Goal: Information Seeking & Learning: Find specific fact

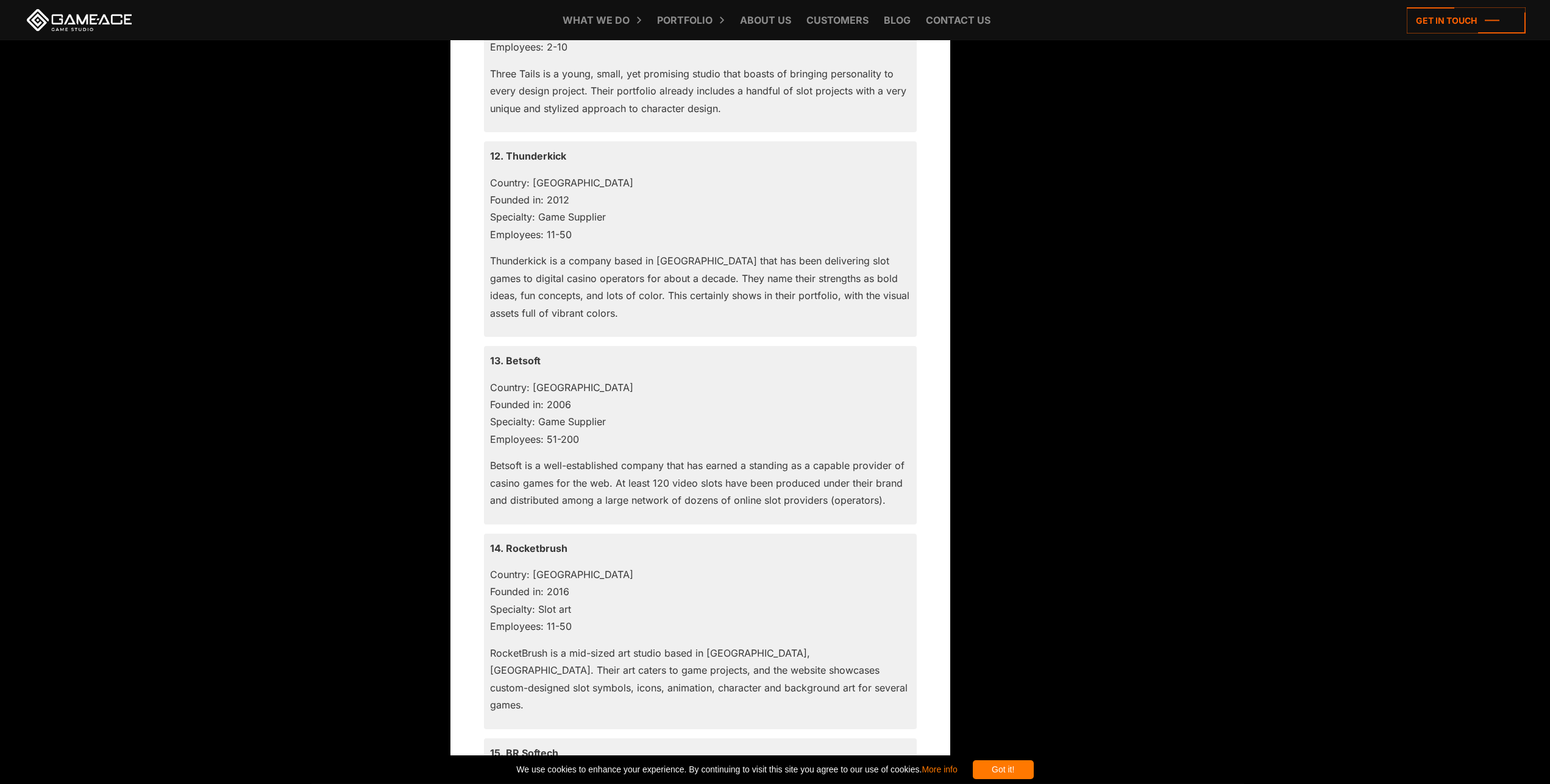
scroll to position [3356, 0]
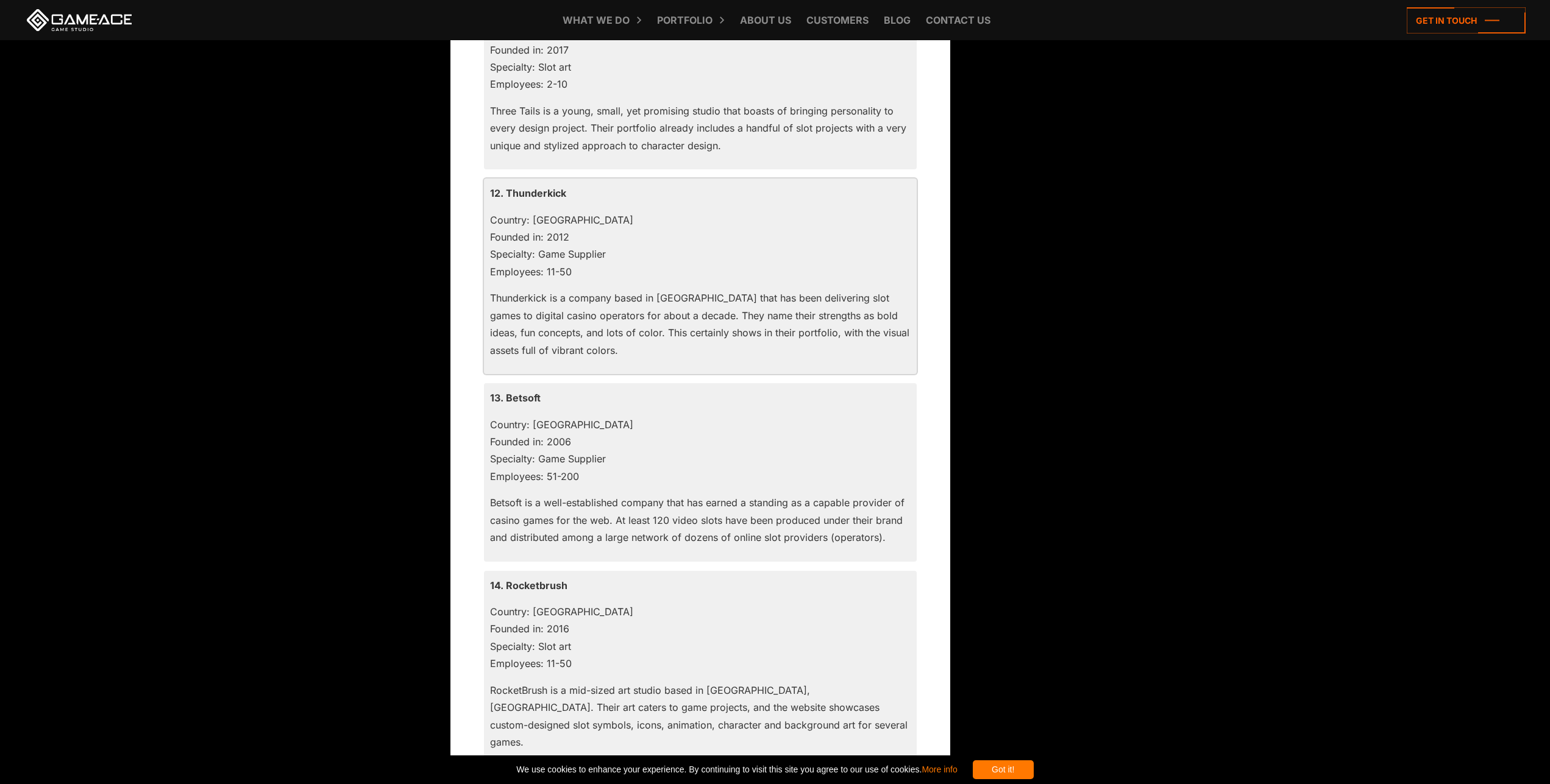
click at [585, 333] on p "Thunderkick is a company based in [GEOGRAPHIC_DATA] that has been delivering sl…" at bounding box center [700, 324] width 421 height 69
click at [653, 336] on p "Thunderkick is a company based in [GEOGRAPHIC_DATA] that has been delivering sl…" at bounding box center [700, 324] width 421 height 69
drag, startPoint x: 653, startPoint y: 336, endPoint x: 639, endPoint y: 258, distance: 79.2
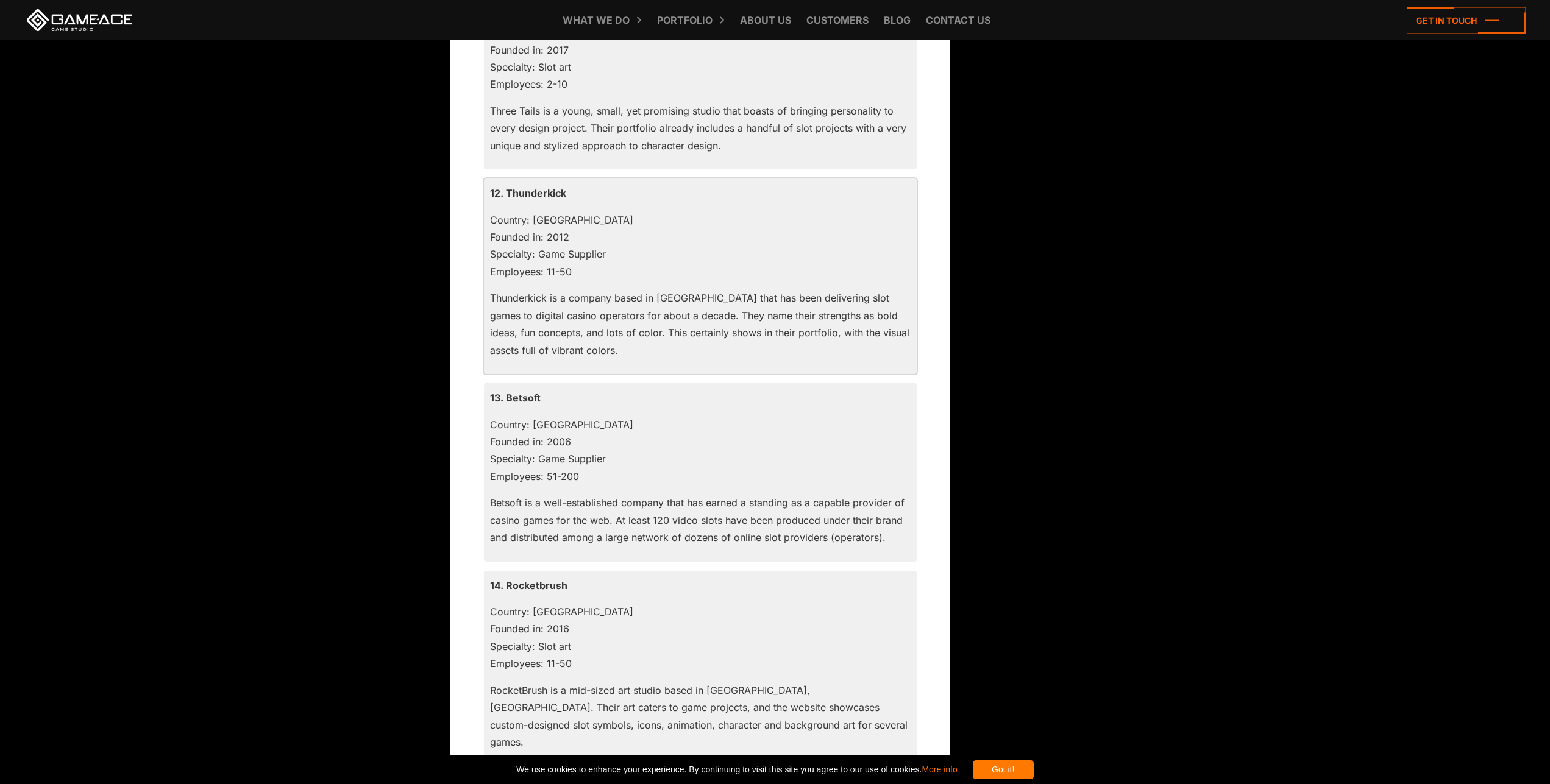
click at [639, 258] on div "12. Thunderkick Country: [GEOGRAPHIC_DATA] Founded in: 2012 Specialty: Game Sup…" at bounding box center [700, 276] width 433 height 195
click at [639, 258] on p "Country: [GEOGRAPHIC_DATA] Founded in: 2012 Specialty: Game Supplier Employees:…" at bounding box center [700, 246] width 421 height 69
drag, startPoint x: 639, startPoint y: 258, endPoint x: 646, endPoint y: 315, distance: 57.4
click at [646, 315] on div "12. Thunderkick Country: [GEOGRAPHIC_DATA] Founded in: 2012 Specialty: Game Sup…" at bounding box center [700, 276] width 433 height 195
click at [646, 315] on p "Thunderkick is a company based in [GEOGRAPHIC_DATA] that has been delivering sl…" at bounding box center [700, 324] width 421 height 69
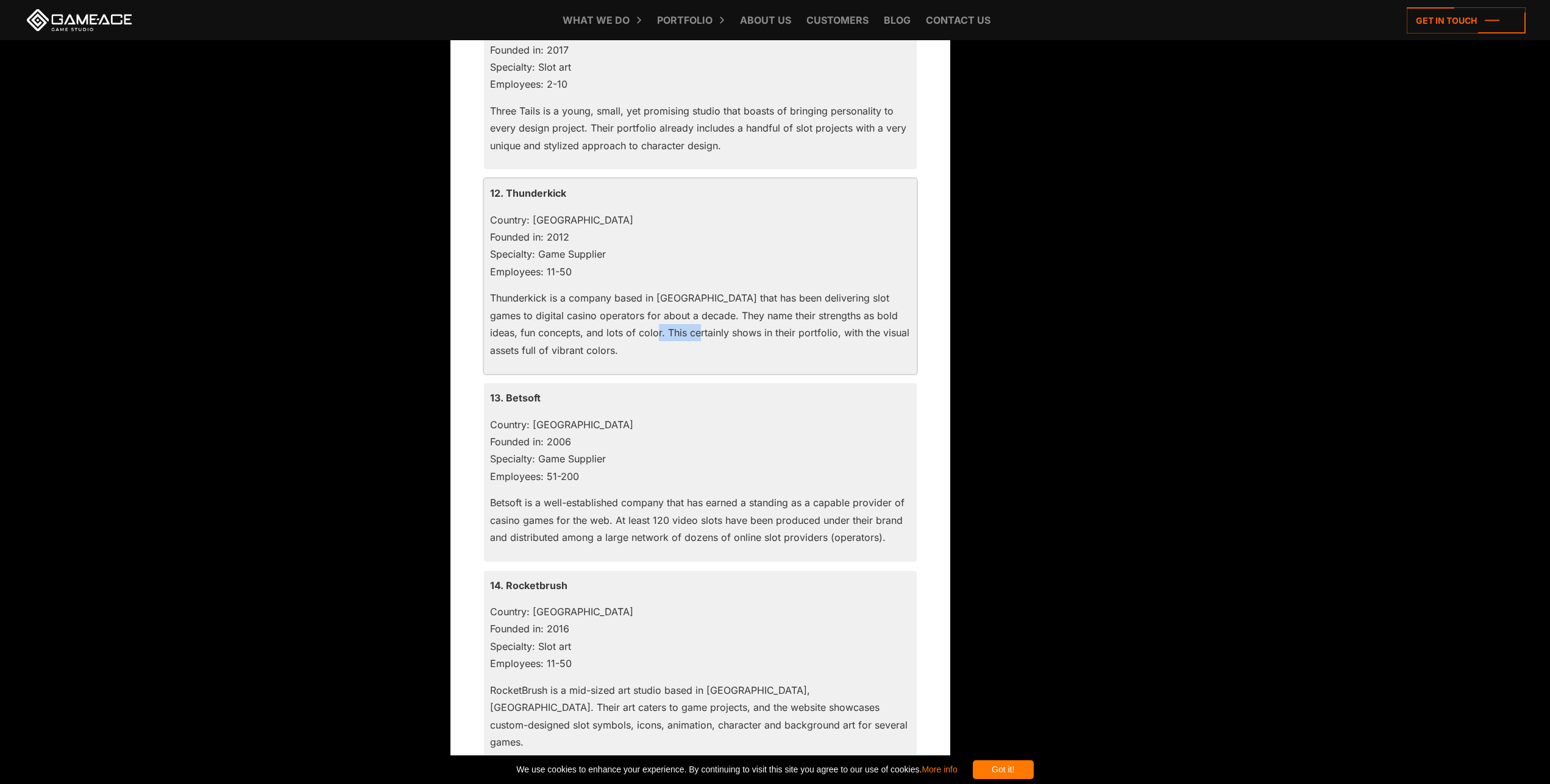
click at [646, 315] on p "Thunderkick is a company based in [GEOGRAPHIC_DATA] that has been delivering sl…" at bounding box center [700, 324] width 421 height 69
click at [651, 327] on p "Thunderkick is a company based in [GEOGRAPHIC_DATA] that has been delivering sl…" at bounding box center [700, 324] width 421 height 69
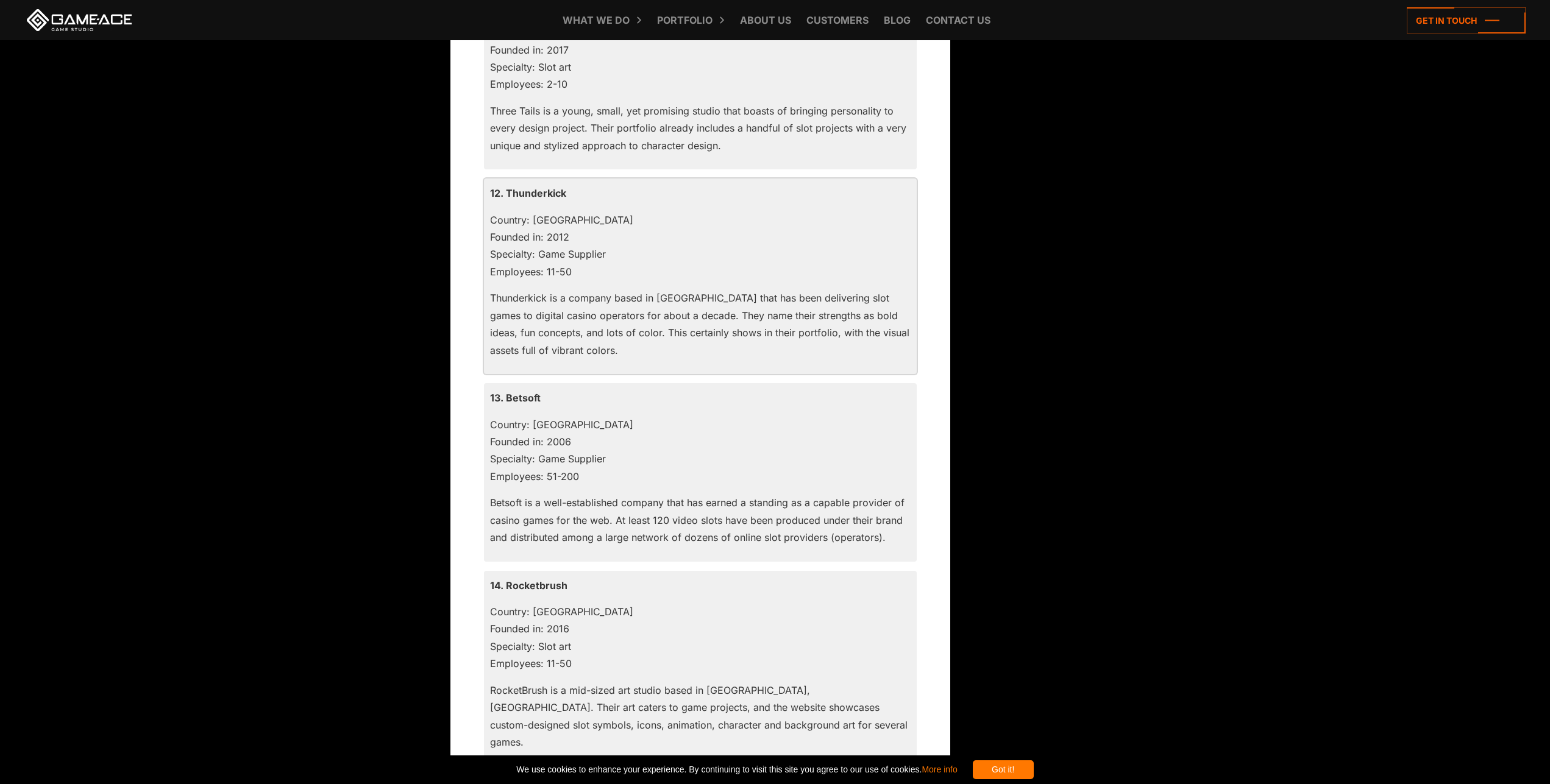
click at [651, 327] on p "Thunderkick is a company based in [GEOGRAPHIC_DATA] that has been delivering sl…" at bounding box center [700, 324] width 421 height 69
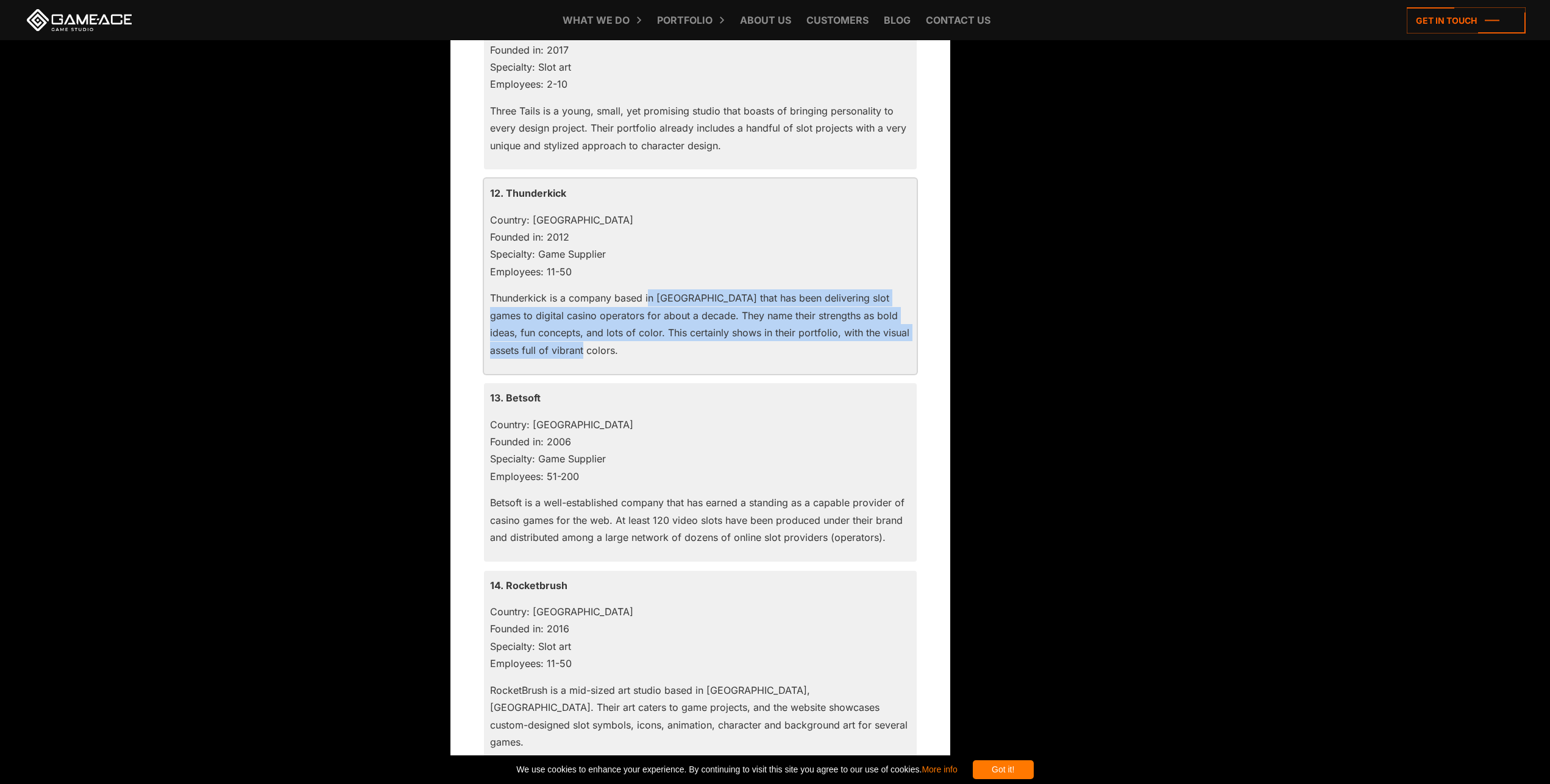
drag, startPoint x: 651, startPoint y: 327, endPoint x: 648, endPoint y: 283, distance: 44.1
click at [648, 290] on p "Thunderkick is a company based in [GEOGRAPHIC_DATA] that has been delivering sl…" at bounding box center [700, 324] width 421 height 69
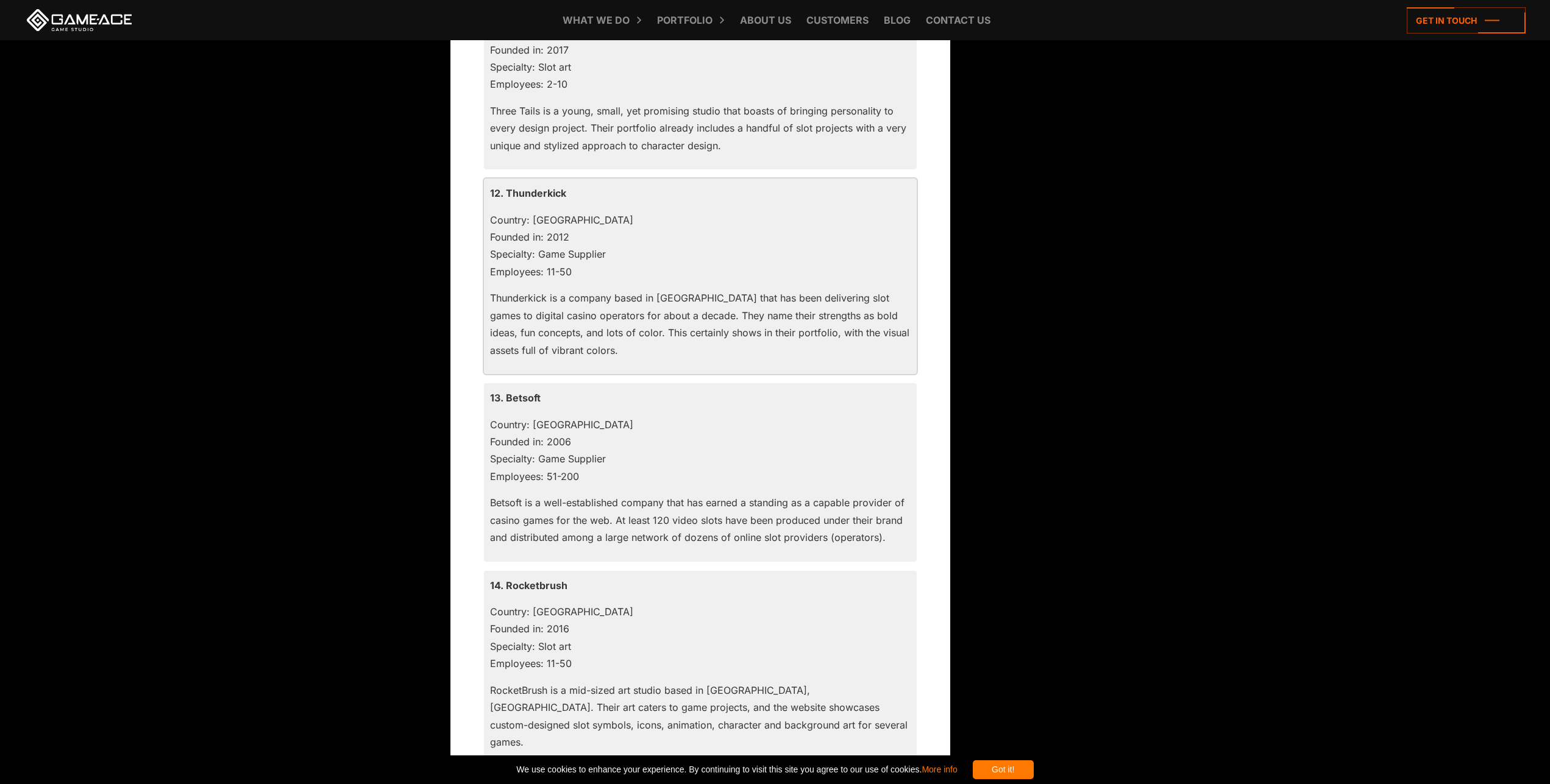
click at [648, 290] on p "Thunderkick is a company based in [GEOGRAPHIC_DATA] that has been delivering sl…" at bounding box center [700, 324] width 421 height 69
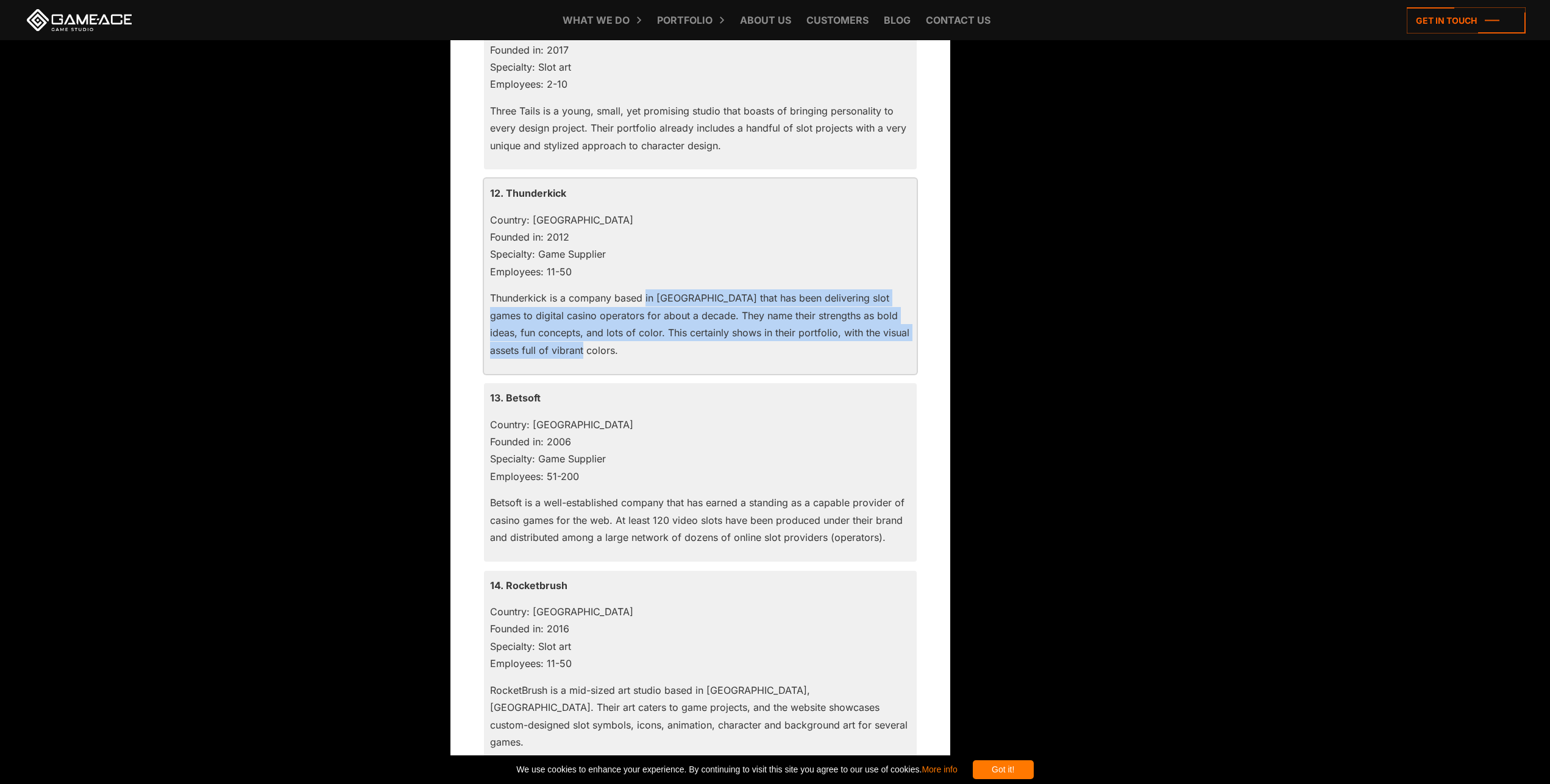
drag, startPoint x: 648, startPoint y: 283, endPoint x: 648, endPoint y: 330, distance: 47.0
click at [648, 330] on p "Thunderkick is a company based in [GEOGRAPHIC_DATA] that has been delivering sl…" at bounding box center [700, 324] width 421 height 69
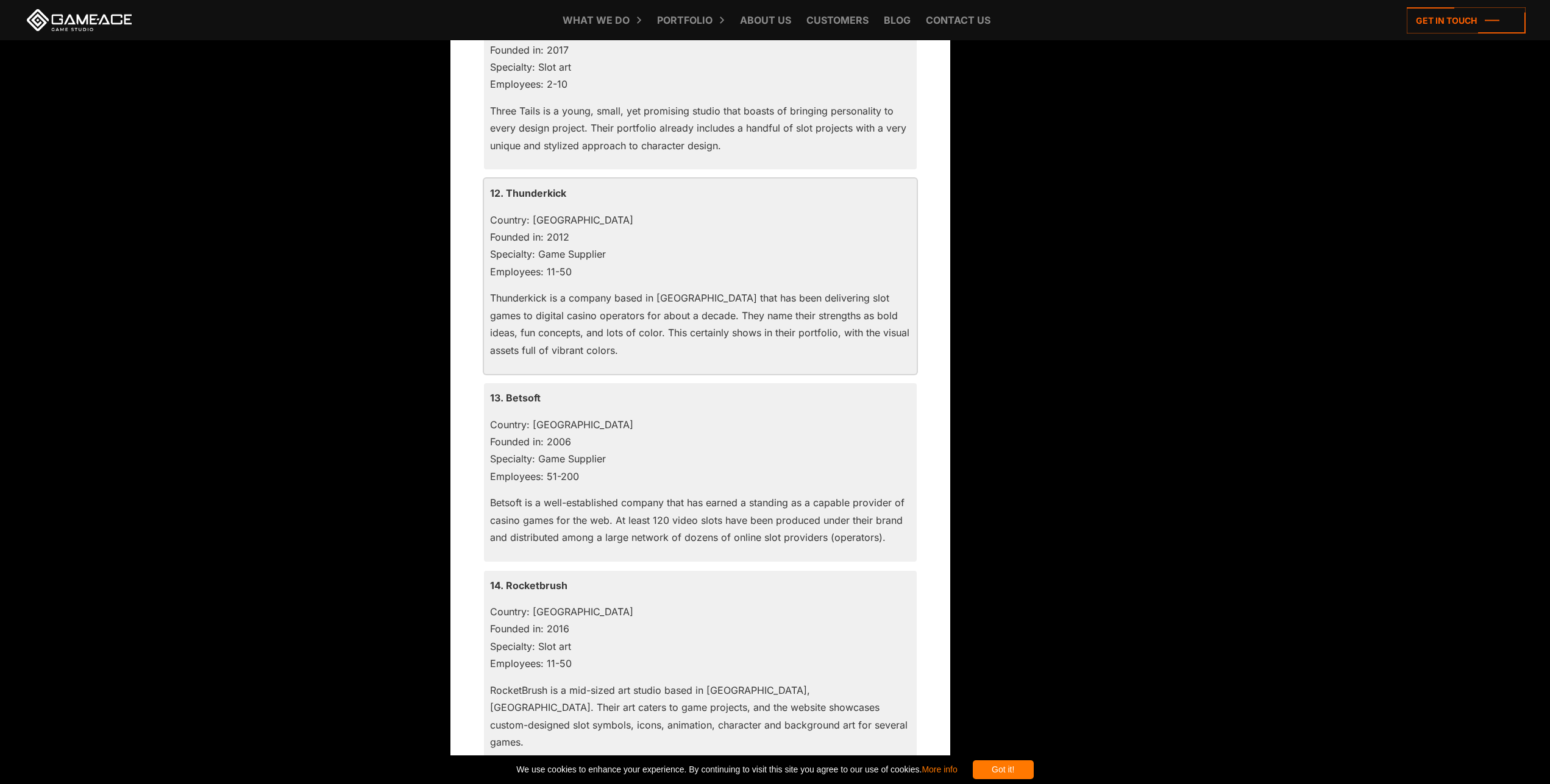
click at [648, 330] on p "Thunderkick is a company based in [GEOGRAPHIC_DATA] that has been delivering sl…" at bounding box center [700, 324] width 421 height 69
click at [689, 333] on p "Thunderkick is a company based in [GEOGRAPHIC_DATA] that has been delivering sl…" at bounding box center [700, 324] width 421 height 69
